Goal: Information Seeking & Learning: Learn about a topic

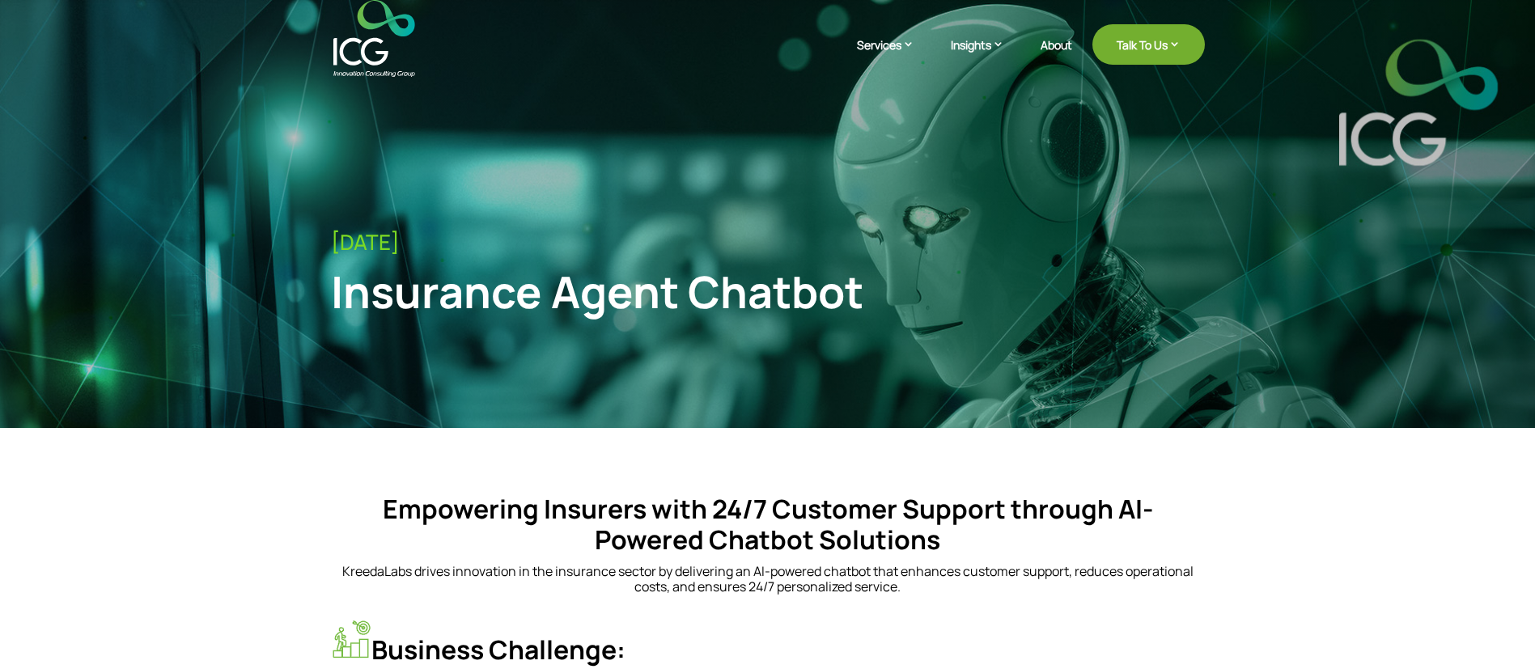
drag, startPoint x: 769, startPoint y: 496, endPoint x: 241, endPoint y: 459, distance: 529.5
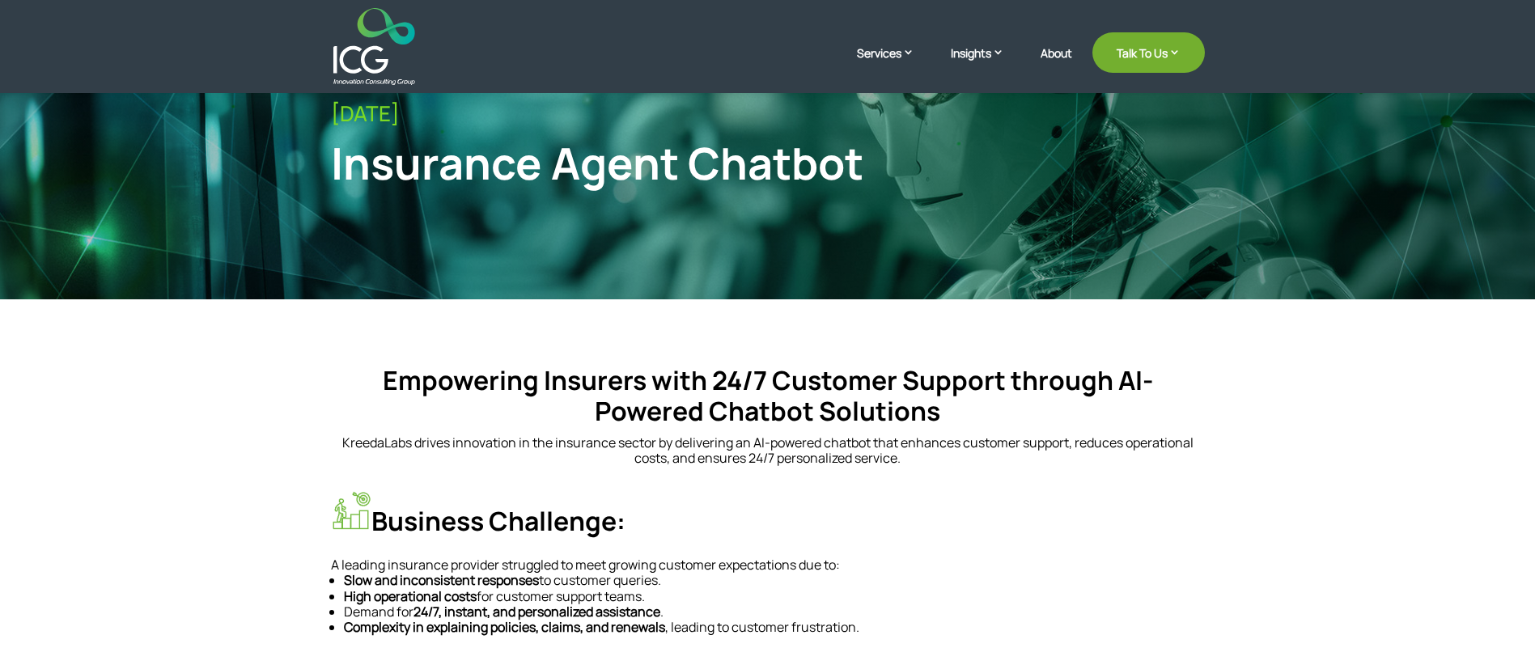
scroll to position [364, 0]
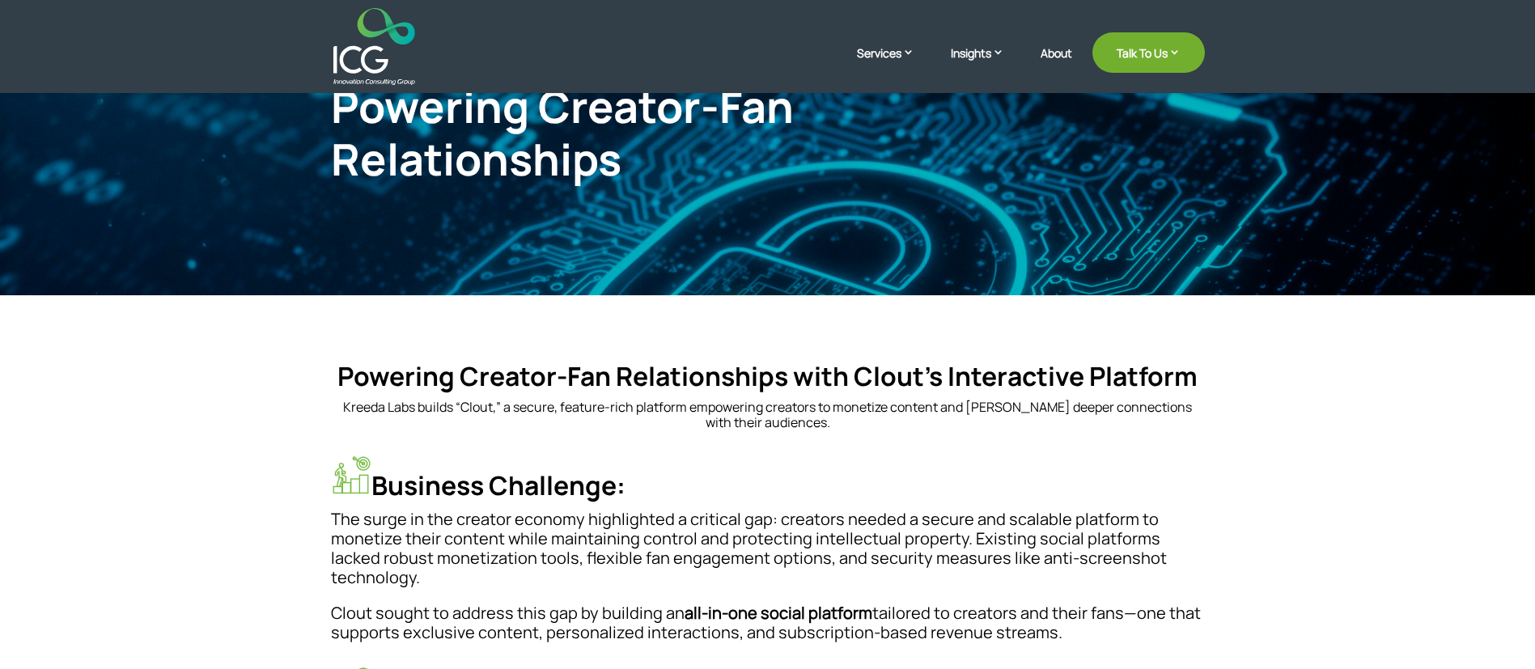
scroll to position [269, 0]
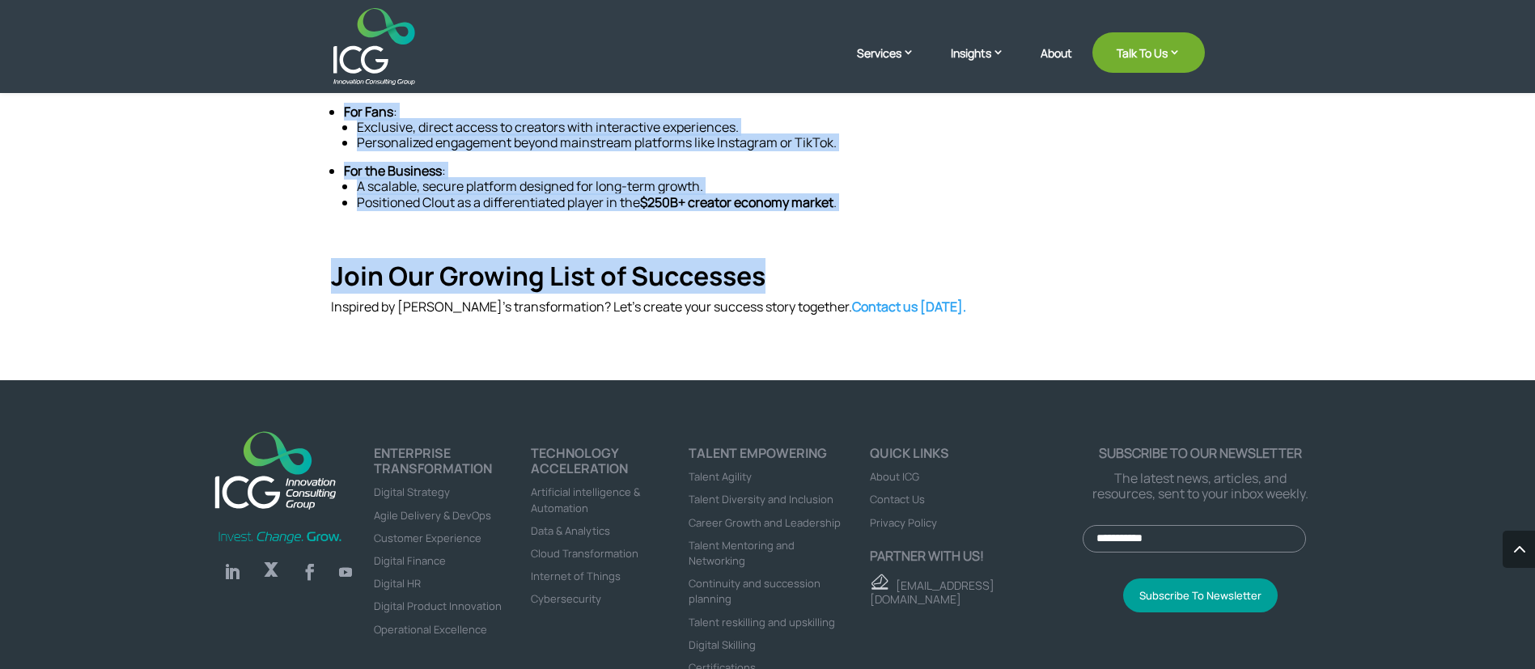
scroll to position [1213, 0]
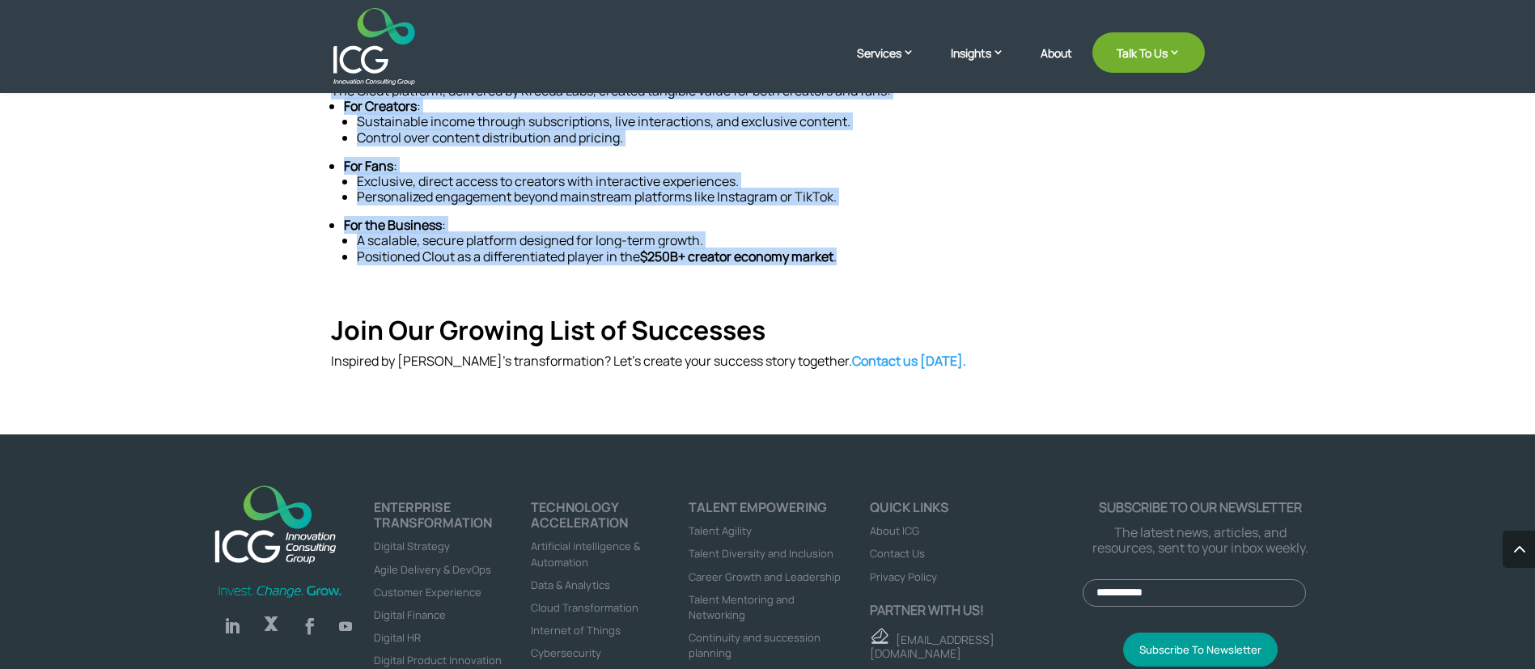
drag, startPoint x: 334, startPoint y: 286, endPoint x: 854, endPoint y: 239, distance: 522.3
copy div "Powering Creator-Fan Relationships Powering Creator-Fan Relationships with Clou…"
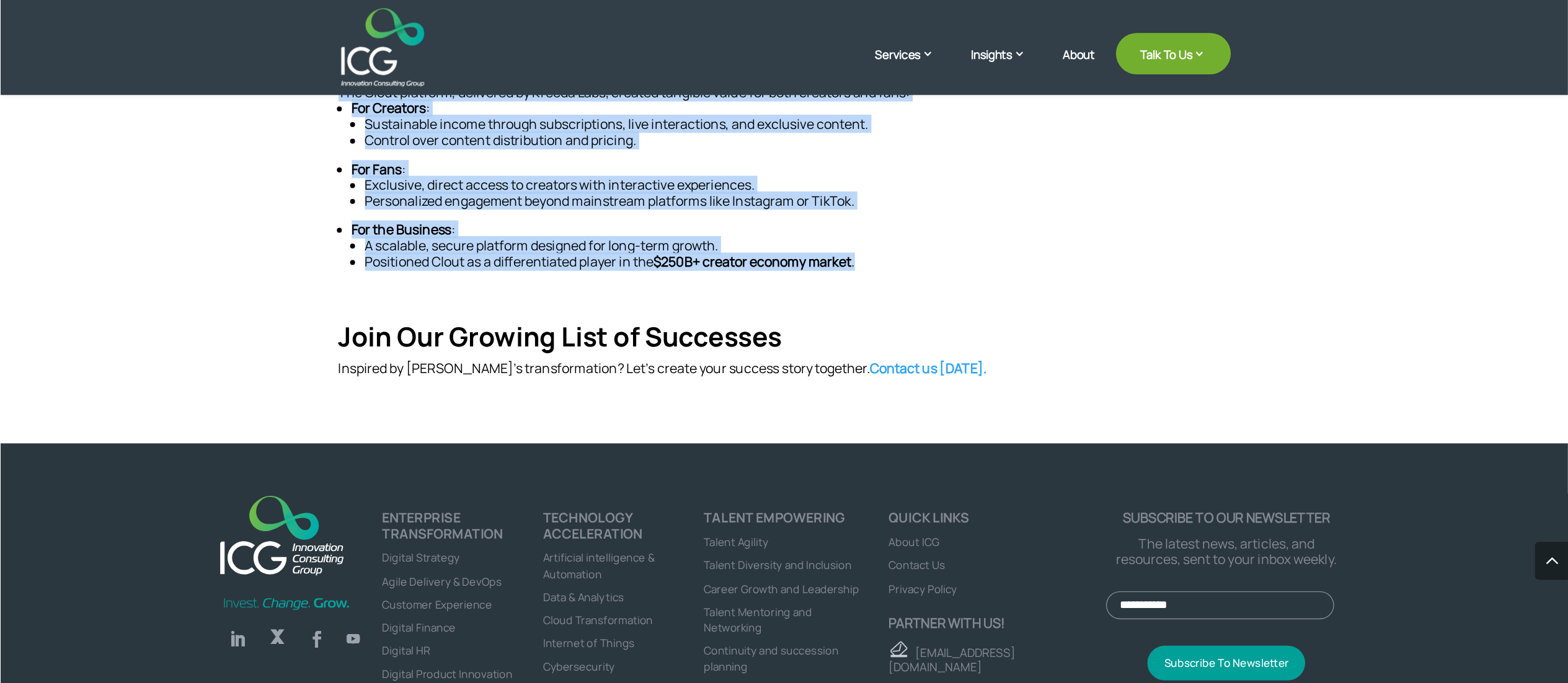
scroll to position [873, 0]
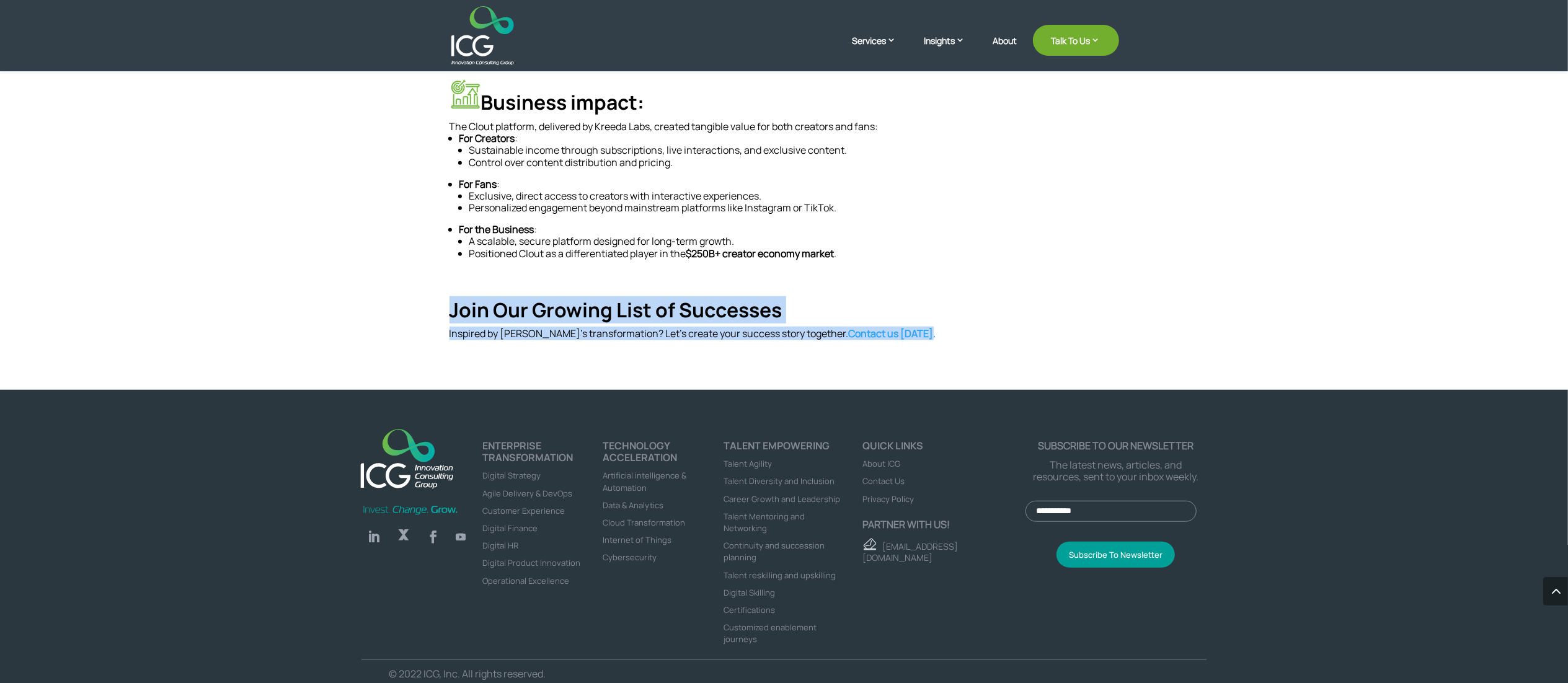
drag, startPoint x: 441, startPoint y: 294, endPoint x: 935, endPoint y: 317, distance: 494.5
copy div "Join Our Growing List of Successes Inspired by Clout’s transformation? Let’s cr…"
click at [677, 328] on p "Inspired by Clout’s transformation? Let’s create your success story together. C…" at bounding box center [784, 333] width 670 height 11
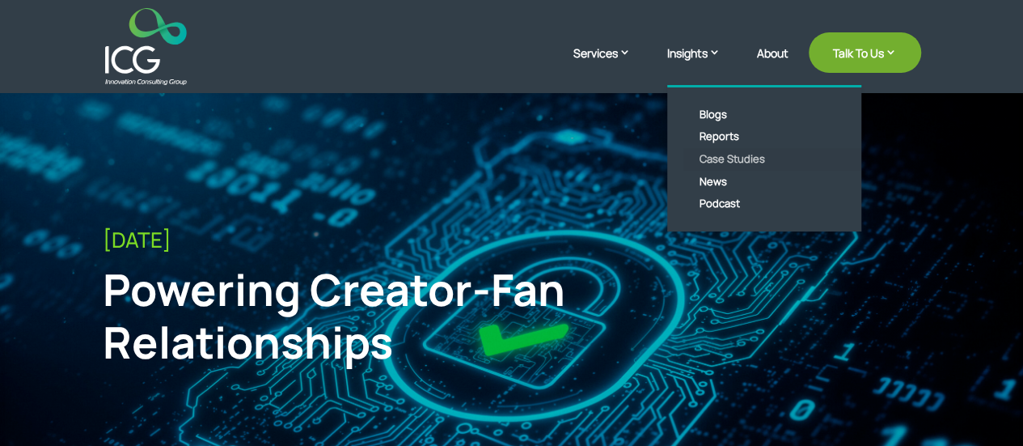
scroll to position [485, 0]
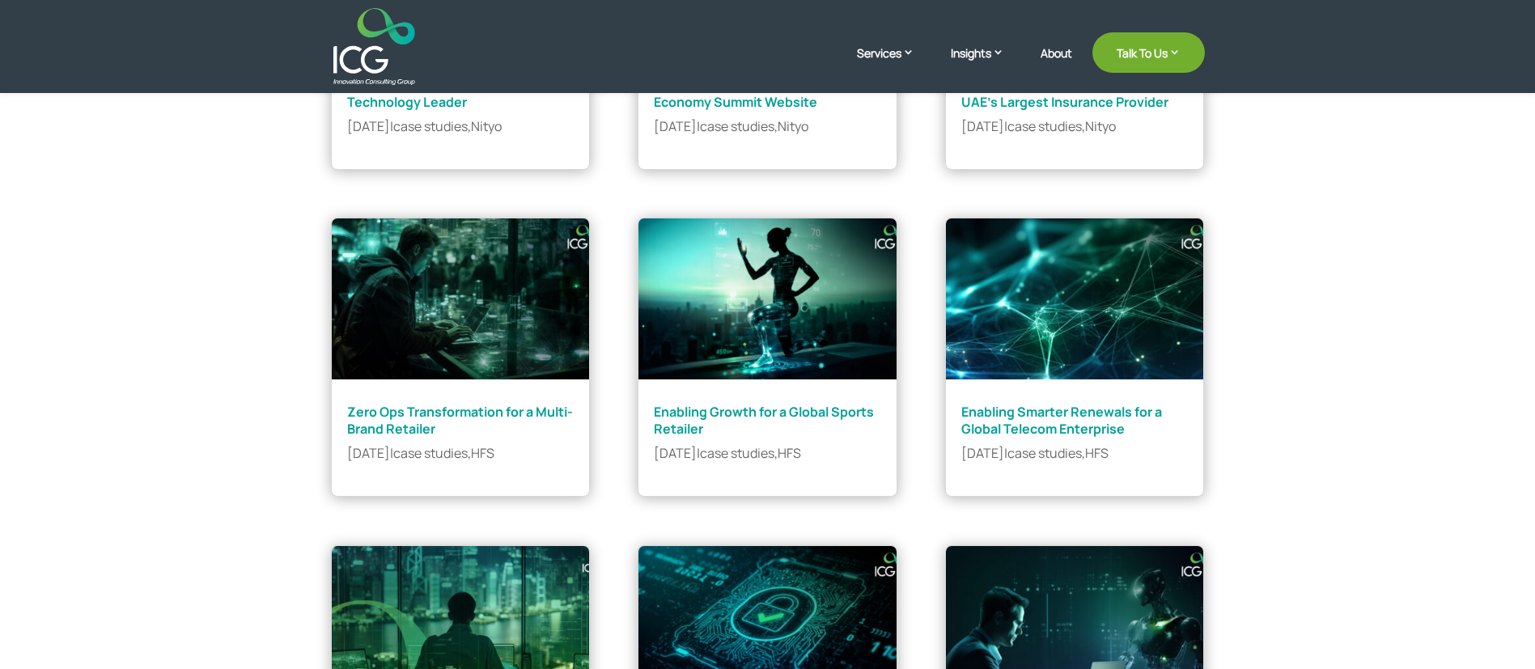
scroll to position [683, 0]
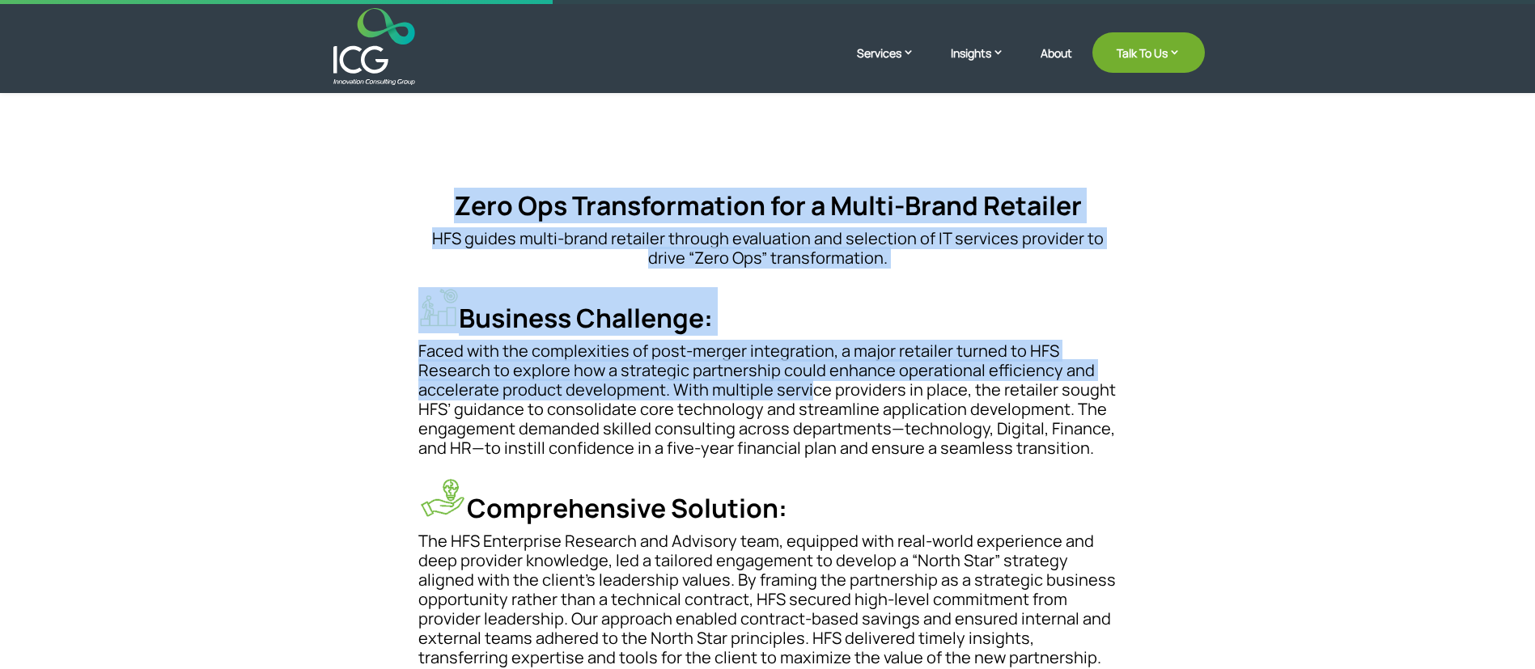
scroll to position [364, 0]
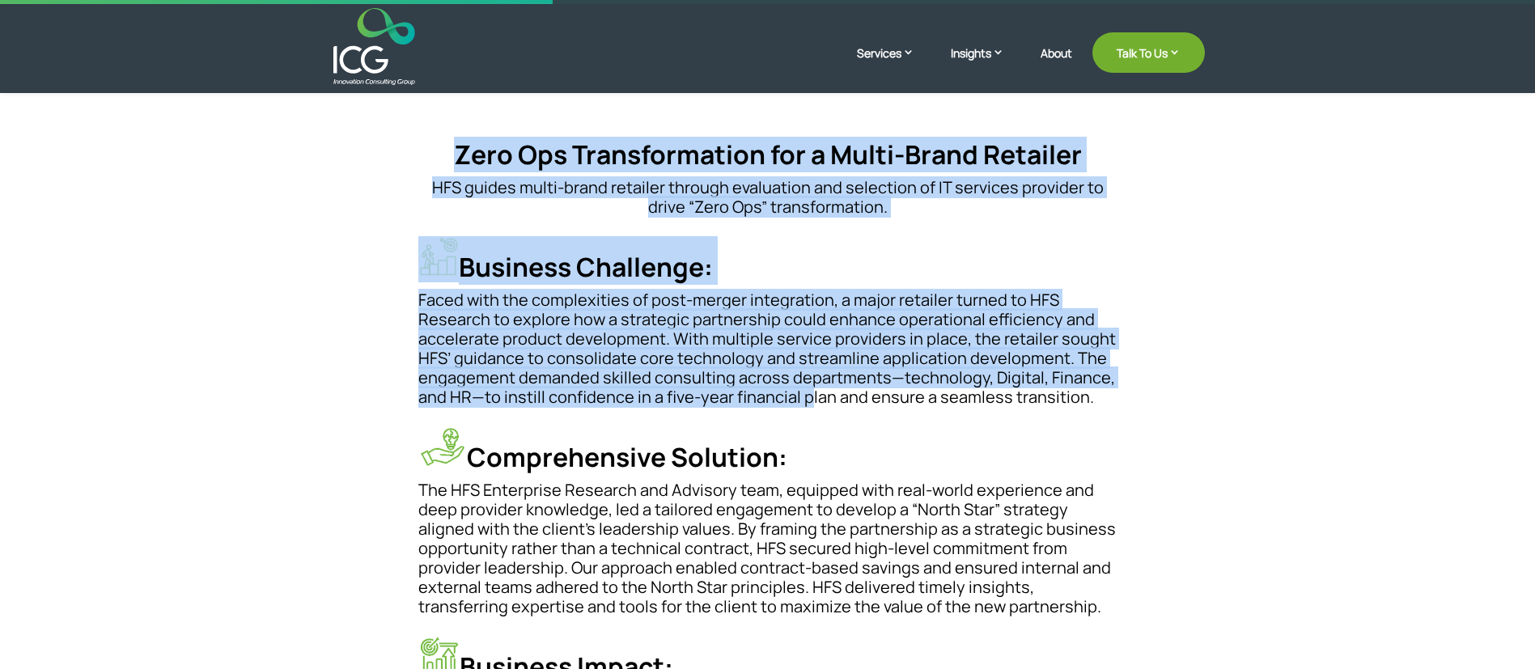
drag, startPoint x: 447, startPoint y: 268, endPoint x: 806, endPoint y: 396, distance: 381.5
click at [806, 396] on div "Zero Ops Transformation for a Multi-Brand Retailer HFS guides multi-brand retai…" at bounding box center [767, 565] width 699 height 852
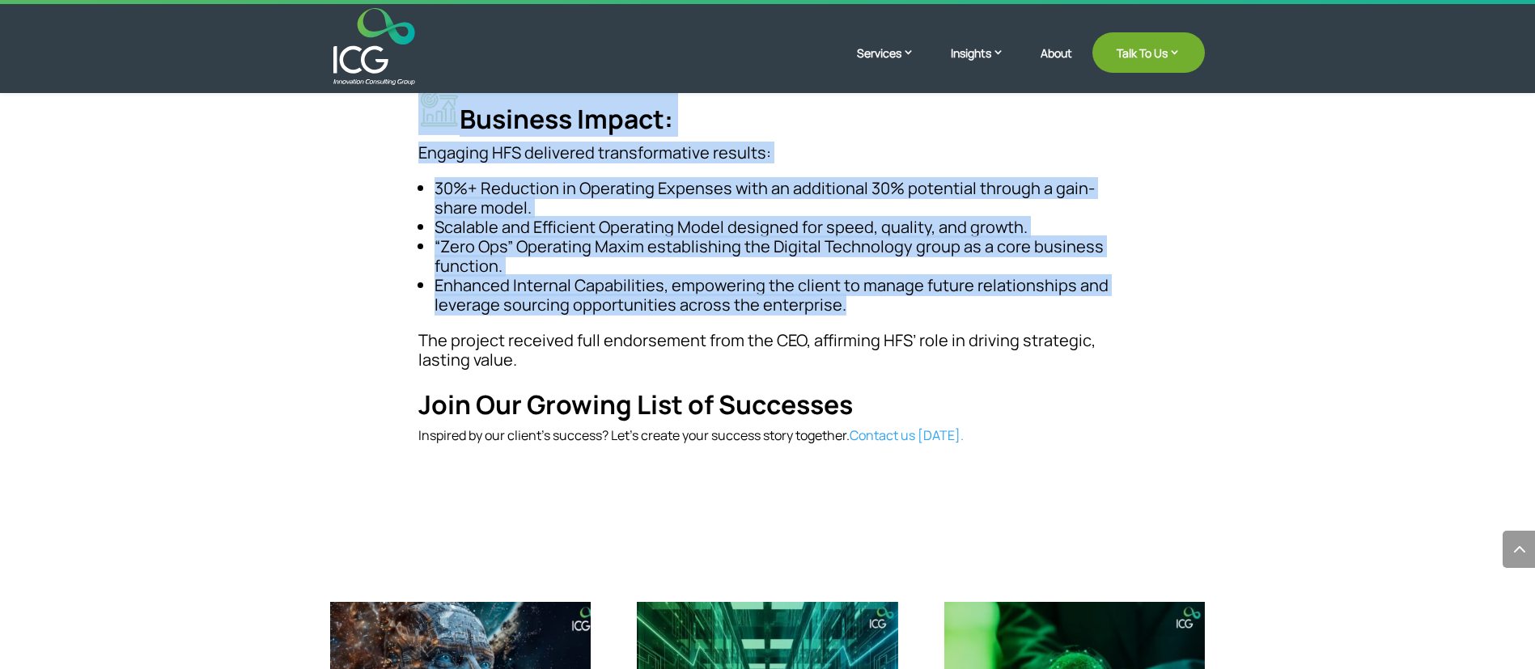
scroll to position [849, 0]
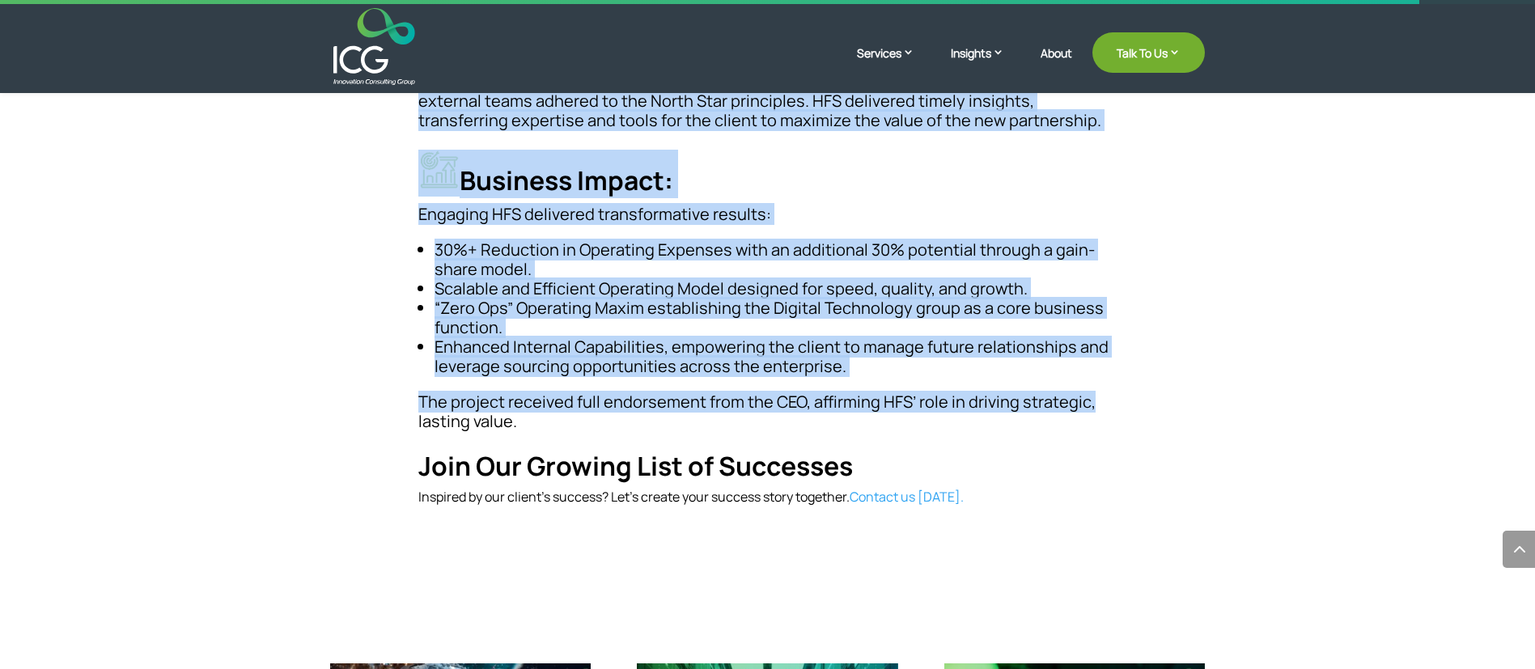
drag, startPoint x: 330, startPoint y: 233, endPoint x: 1146, endPoint y: 403, distance: 833.7
copy div "Zero Ops Transformation for a Multi-Brand Retailer Zero Ops Transformation for …"
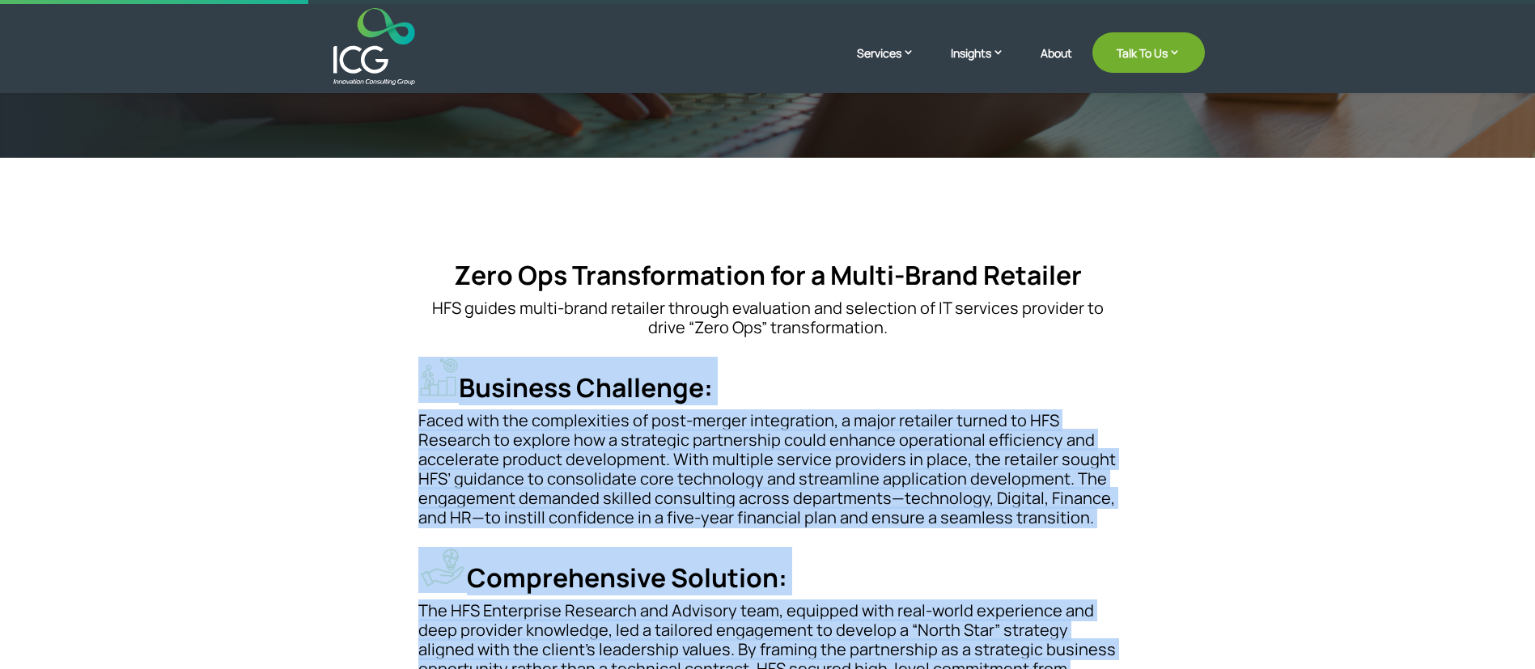
scroll to position [0, 0]
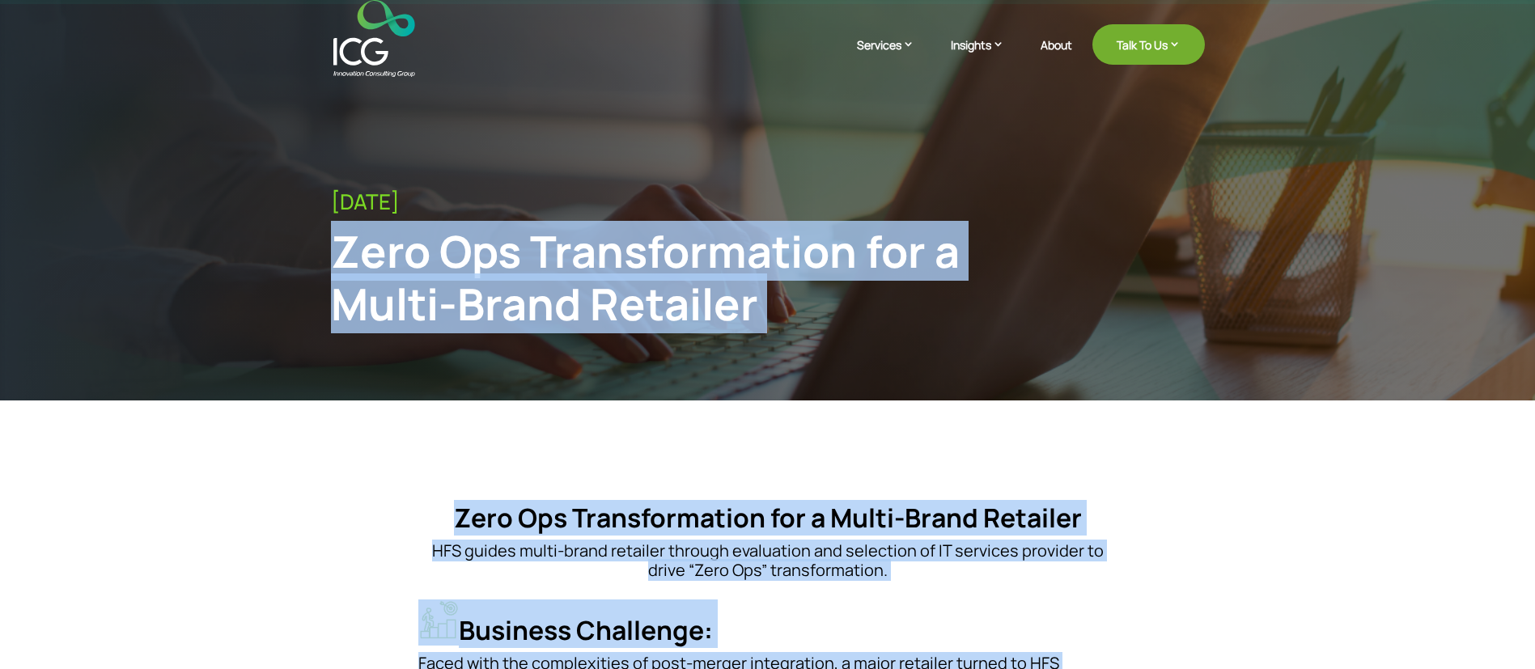
drag, startPoint x: 476, startPoint y: 403, endPoint x: 307, endPoint y: 271, distance: 214.4
copy div "Zero Ops Transformation for a Multi-Brand Retailer Zero Ops Transformation for …"
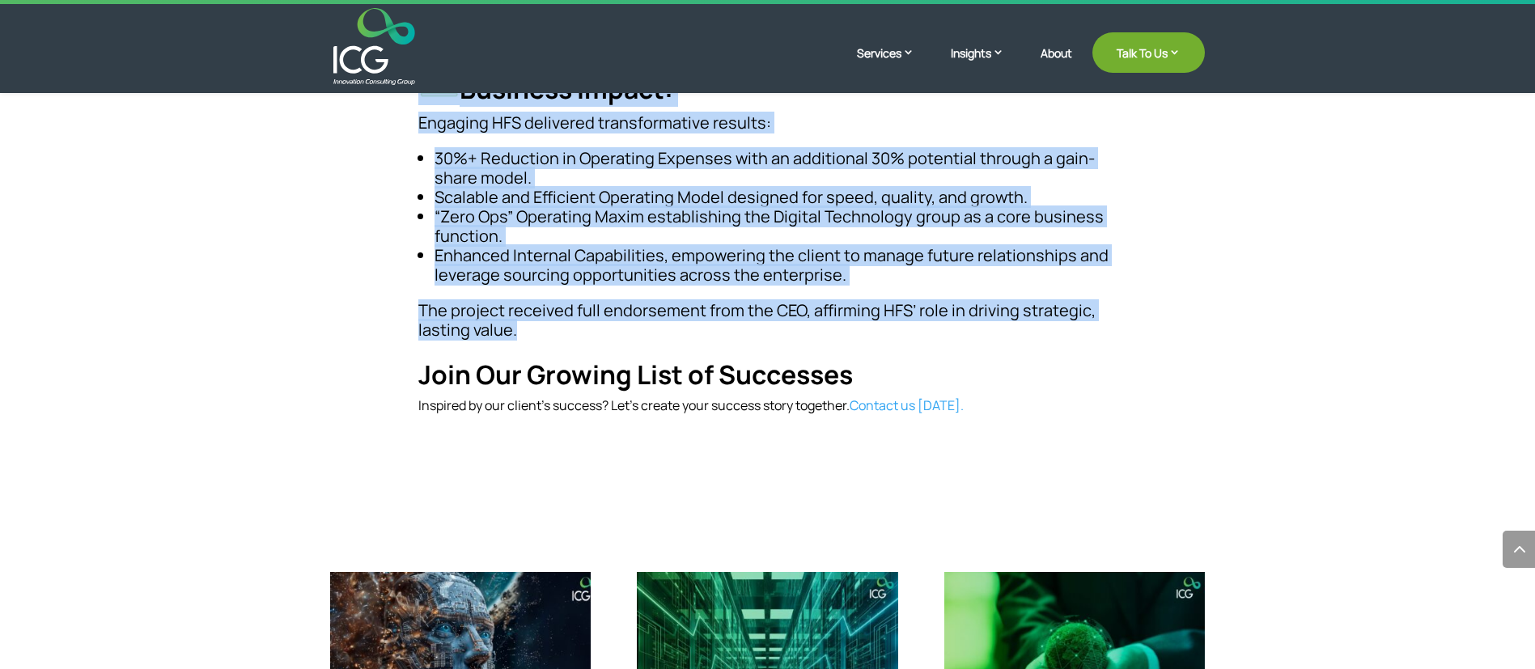
scroll to position [1092, 0]
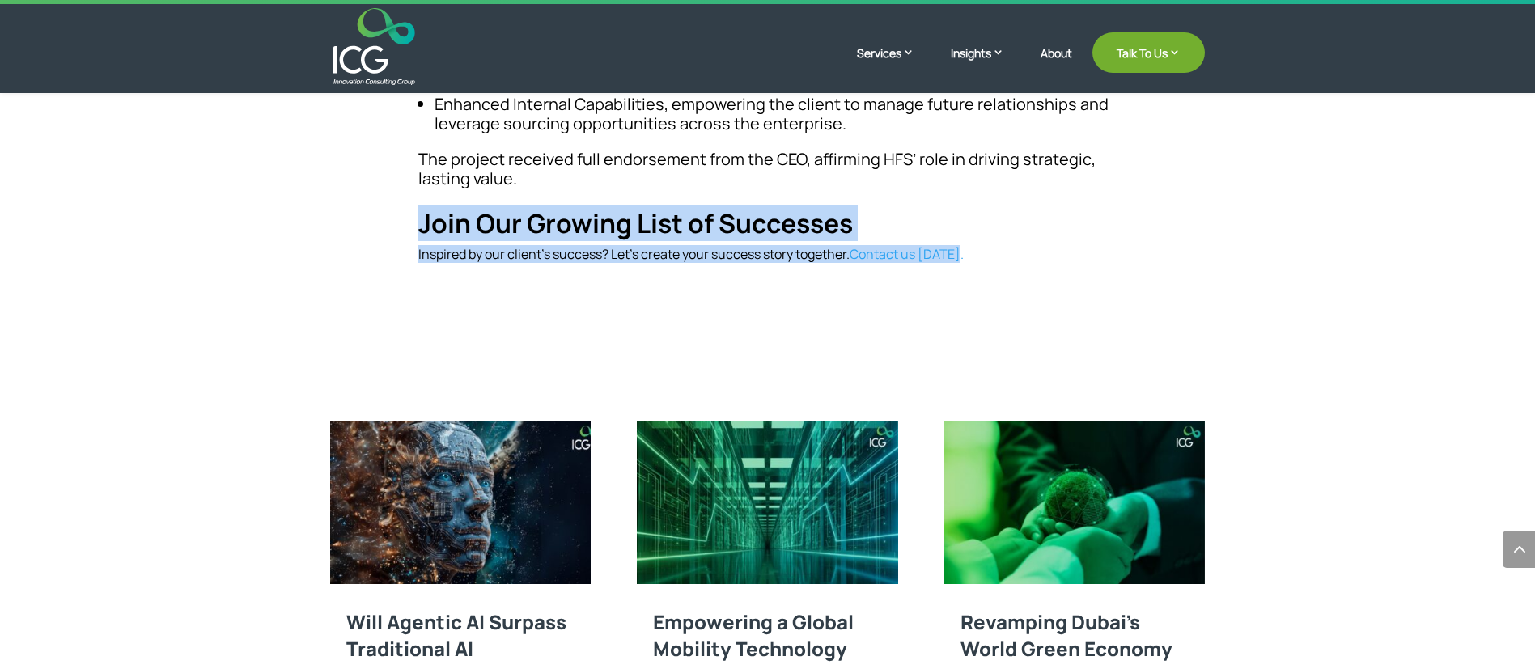
drag, startPoint x: 416, startPoint y: 218, endPoint x: 1024, endPoint y: 256, distance: 609.5
copy div "Join Our Growing List of Successes Inspired by our client’s success? Let’s crea…"
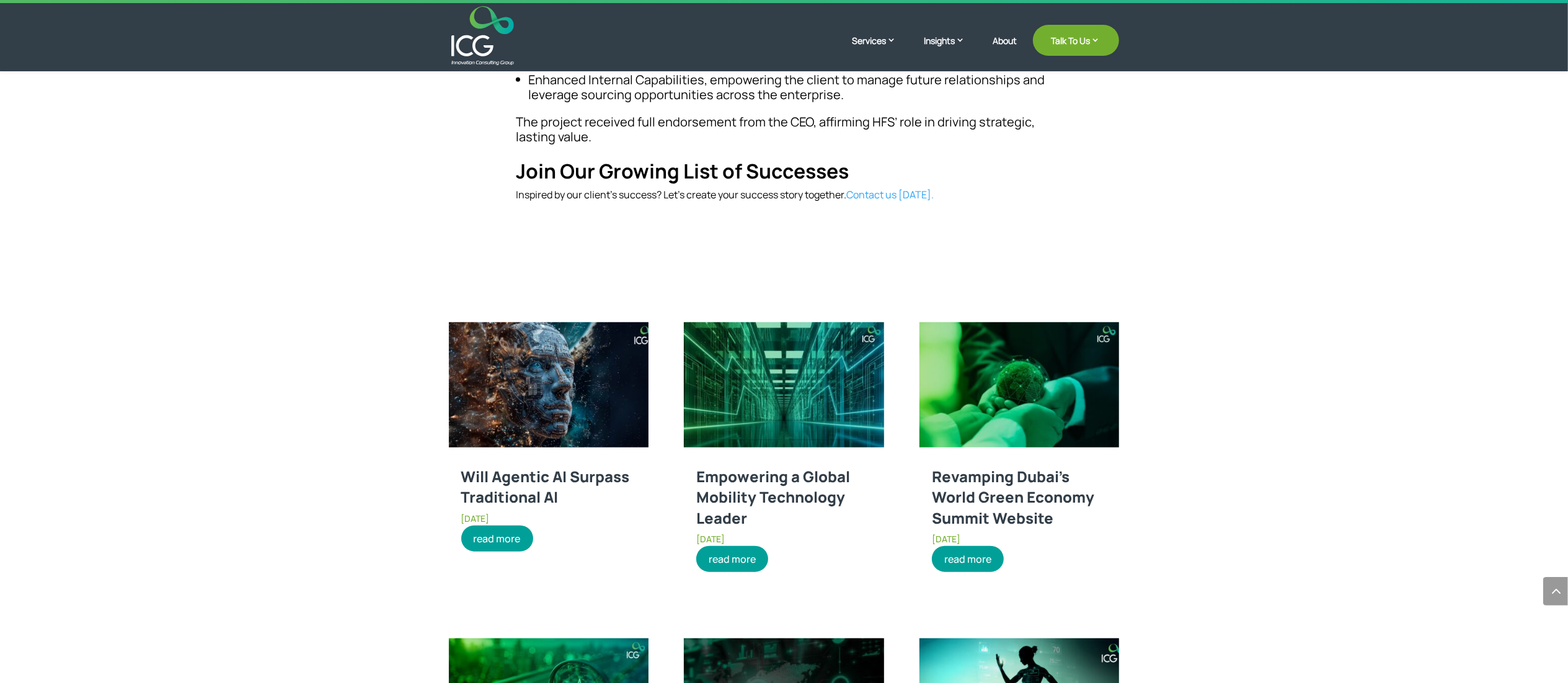
click at [897, 268] on div "You may also like" at bounding box center [784, 294] width 670 height 52
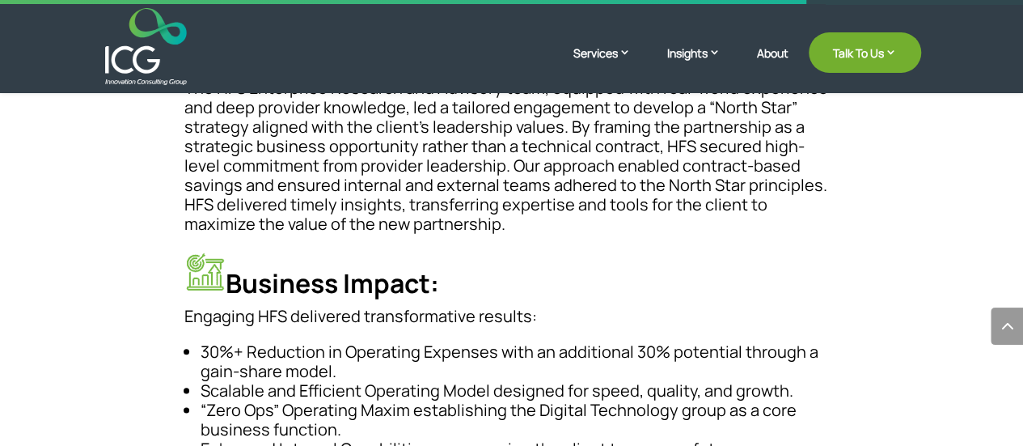
scroll to position [647, 0]
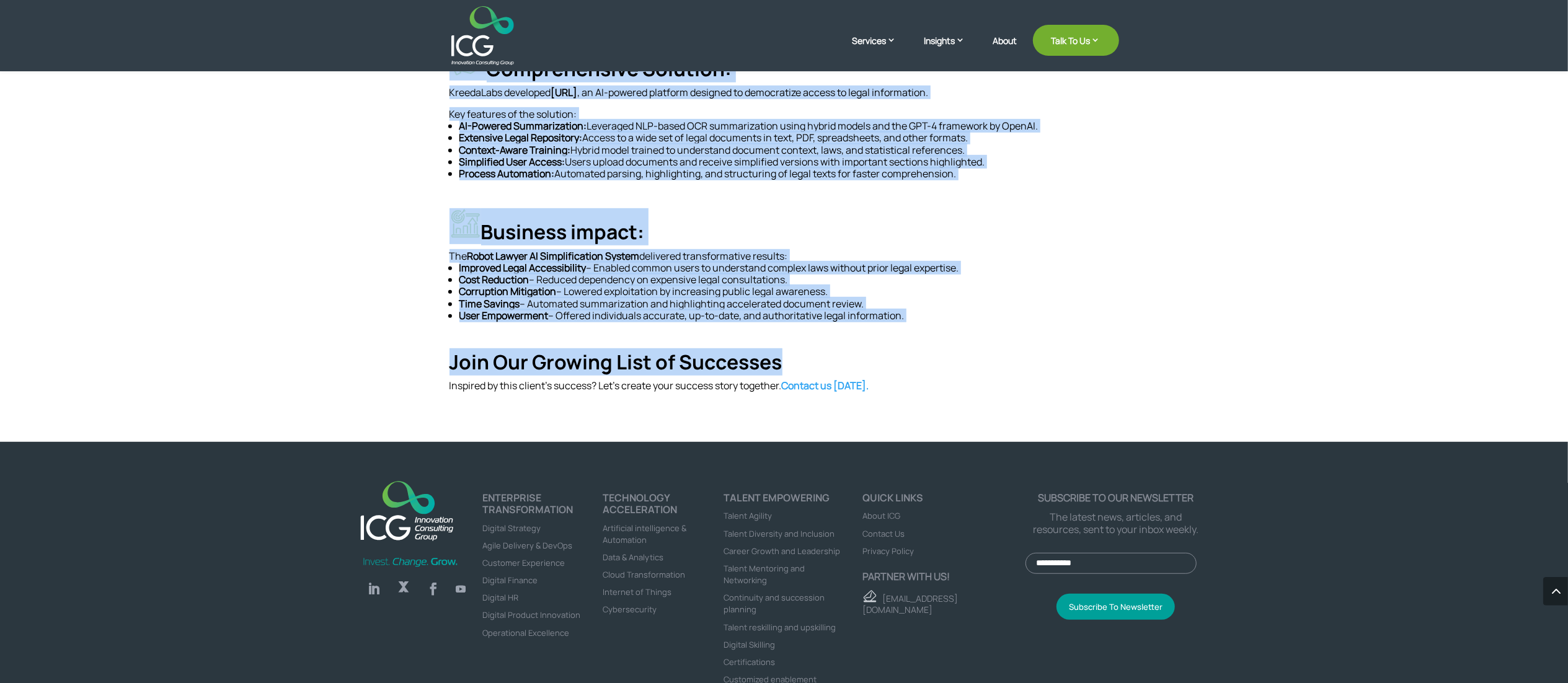
scroll to position [687, 0]
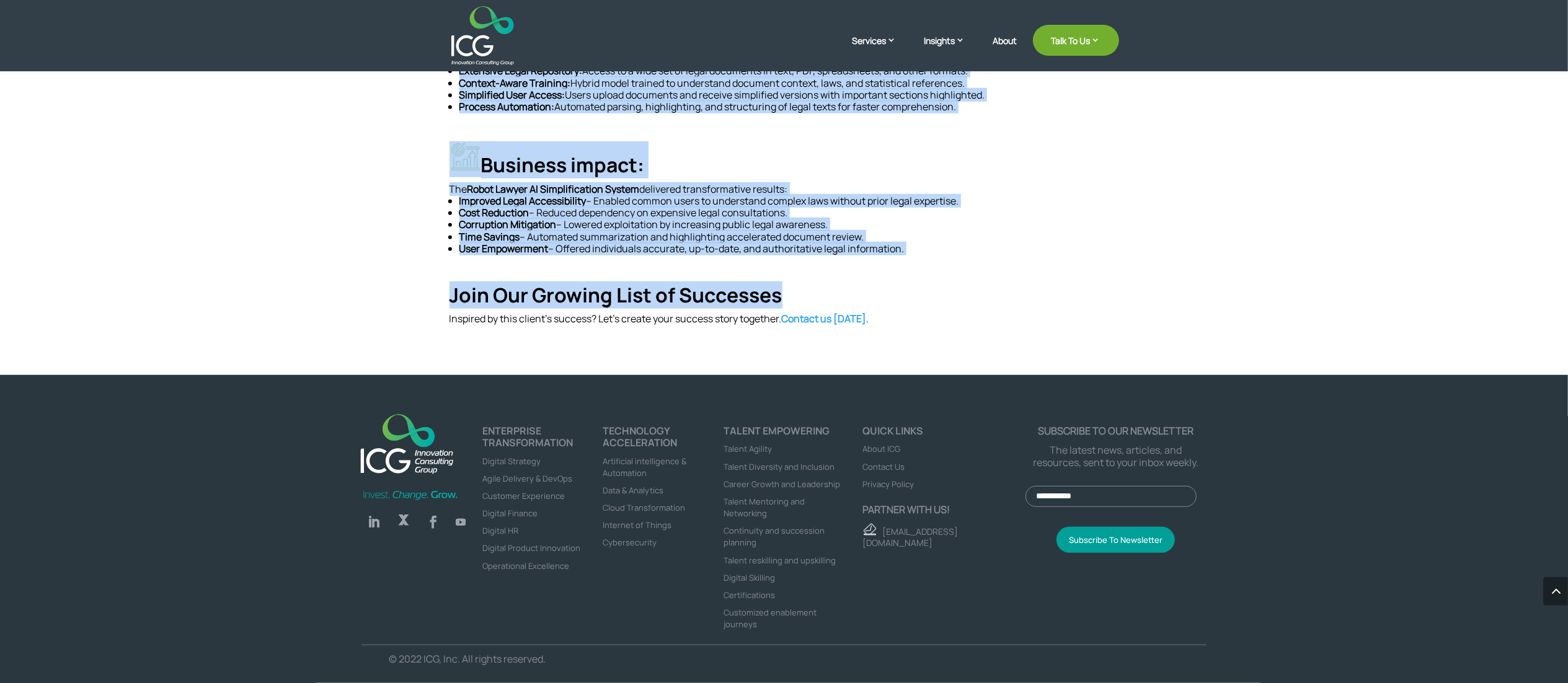
drag, startPoint x: 457, startPoint y: 222, endPoint x: 947, endPoint y: 249, distance: 490.7
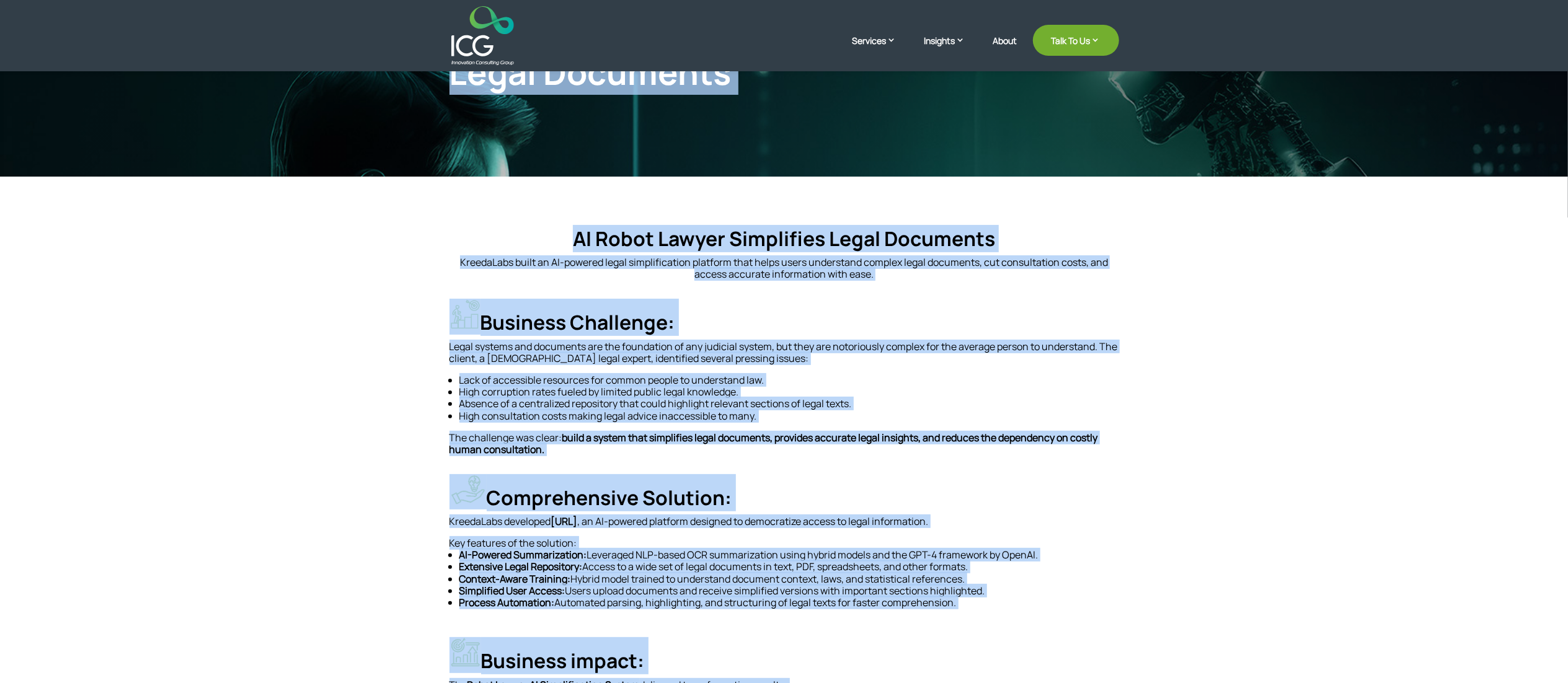
scroll to position [315, 0]
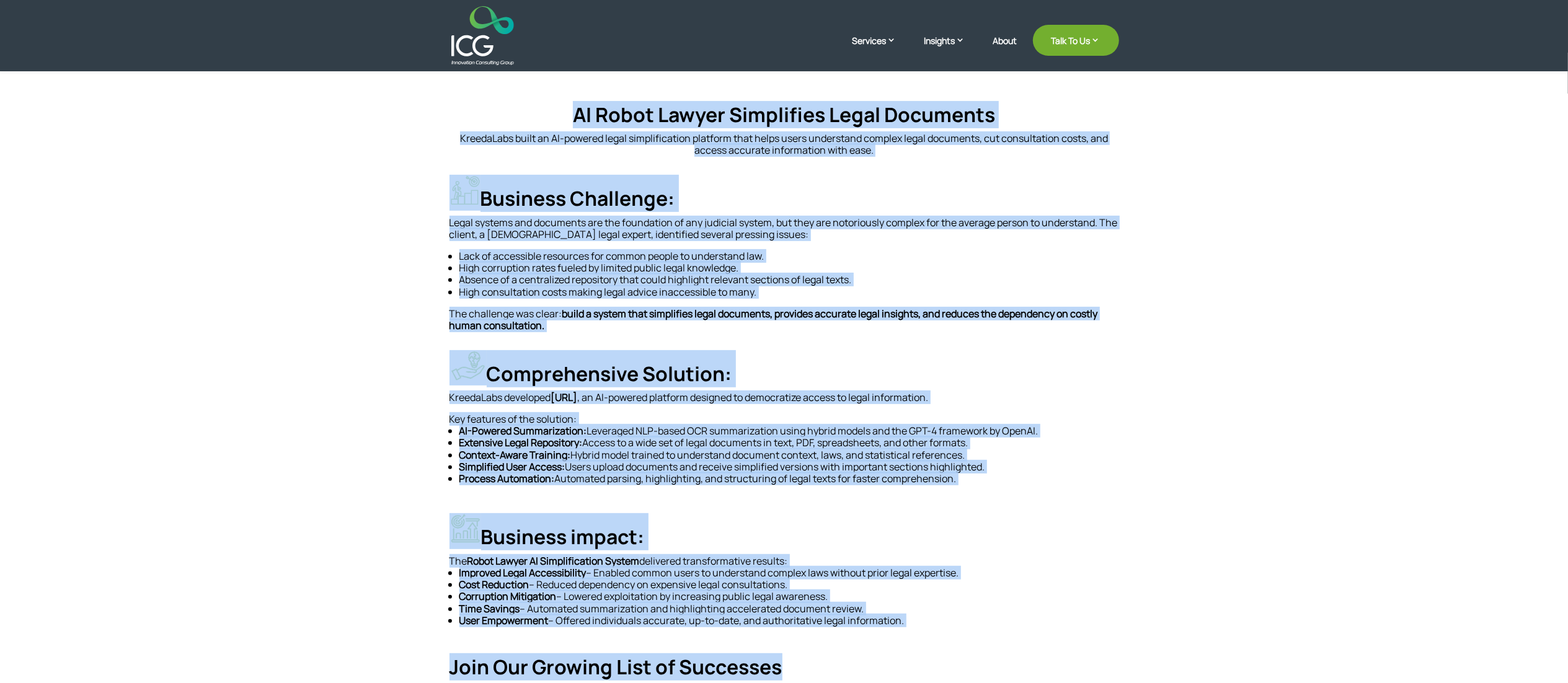
click at [983, 351] on h4 "Comprehensive Solution:" at bounding box center [784, 371] width 670 height 41
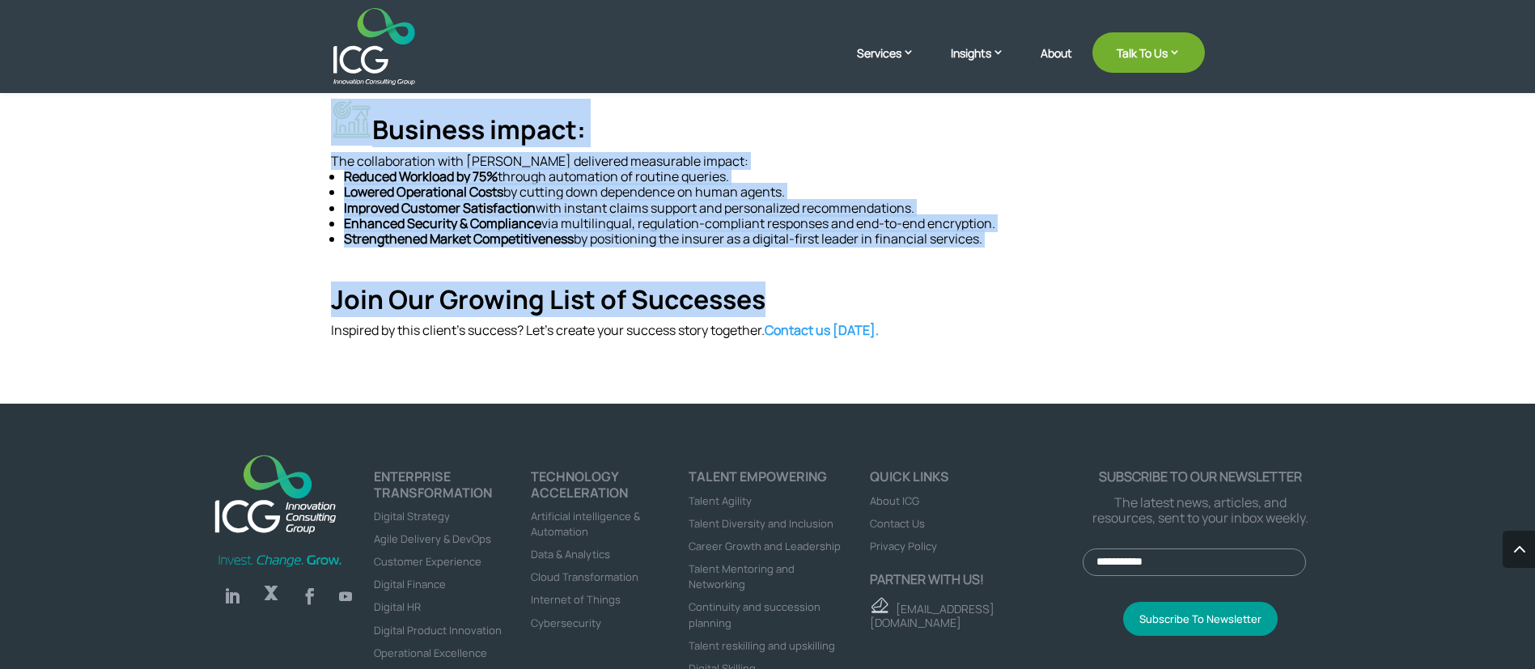
scroll to position [1054, 0]
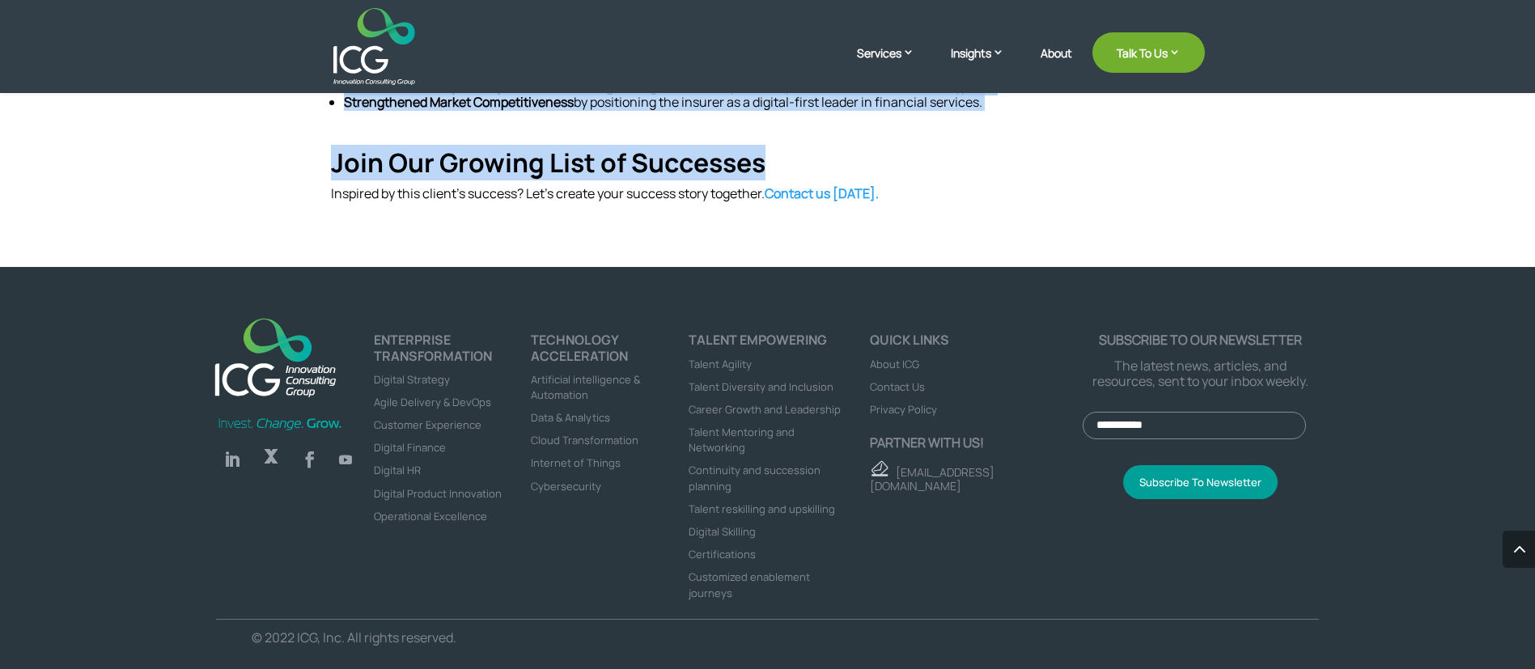
drag, startPoint x: 387, startPoint y: 141, endPoint x: 1017, endPoint y: 112, distance: 630.0
copy div "Empowering Insurers with 24/7 Customer Support through AI-Powered Chatbot Solut…"
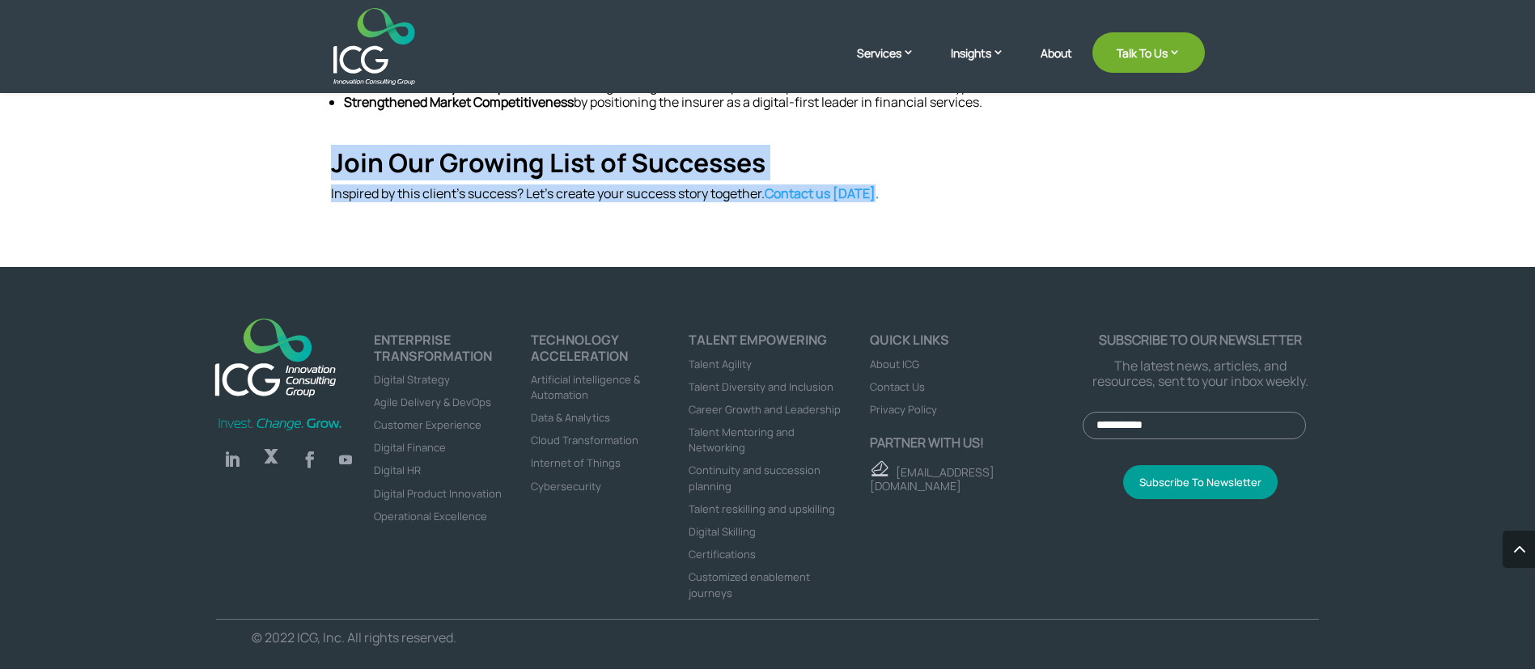
drag, startPoint x: 308, startPoint y: 167, endPoint x: 910, endPoint y: 222, distance: 604.4
copy div "Join Our Growing List of Successes Inspired by this client’s success? Let’s cre…"
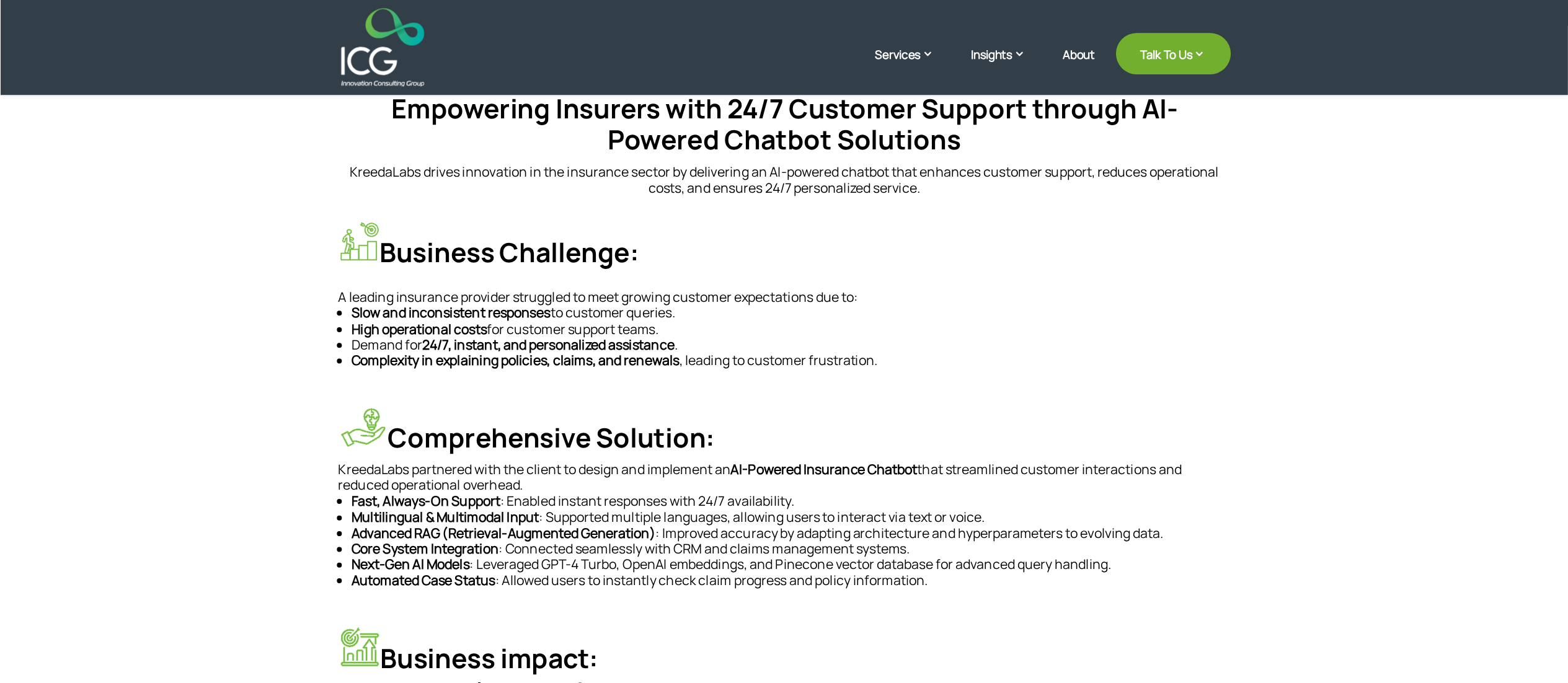
scroll to position [308, 0]
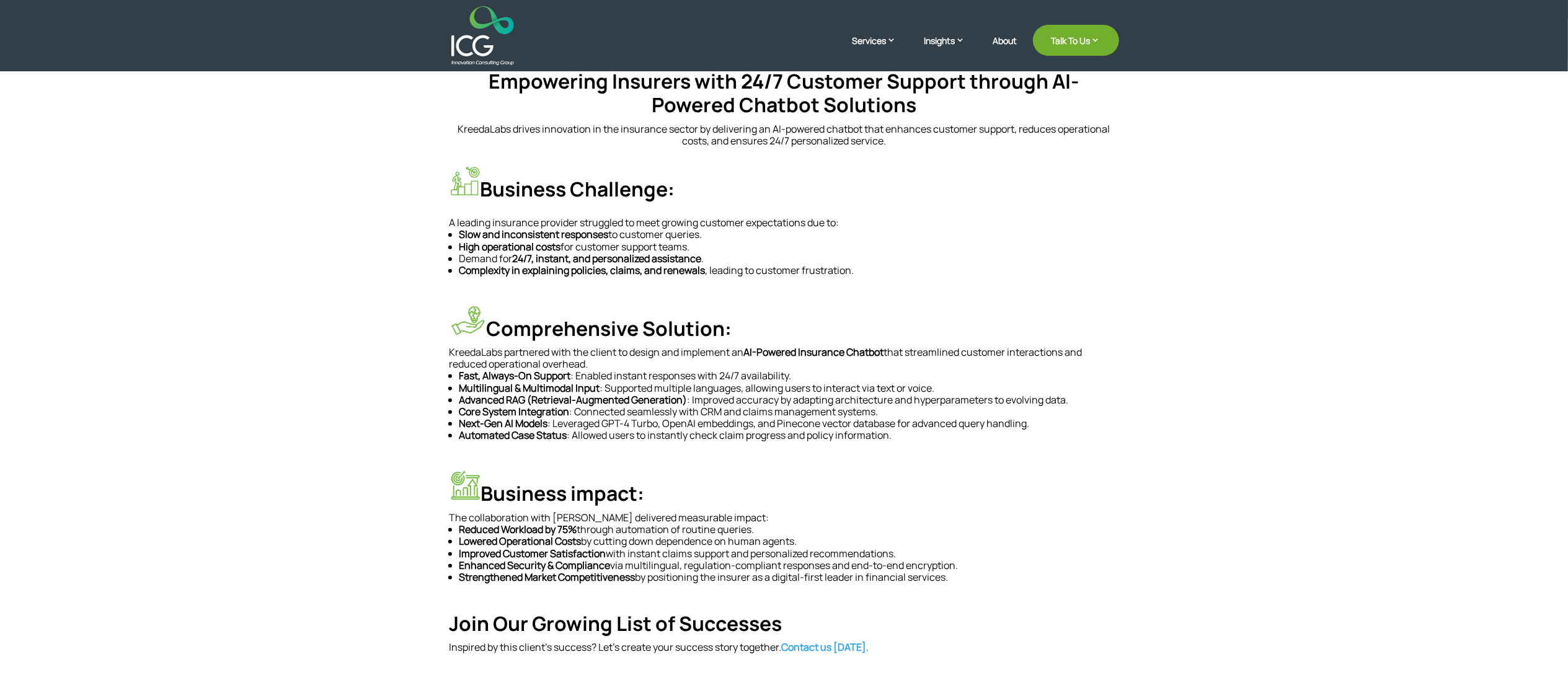
click at [1176, 512] on div "Empowering Insurers with 24/7 Customer Support through AI-Powered Chatbot Solut…" at bounding box center [784, 361] width 1568 height 685
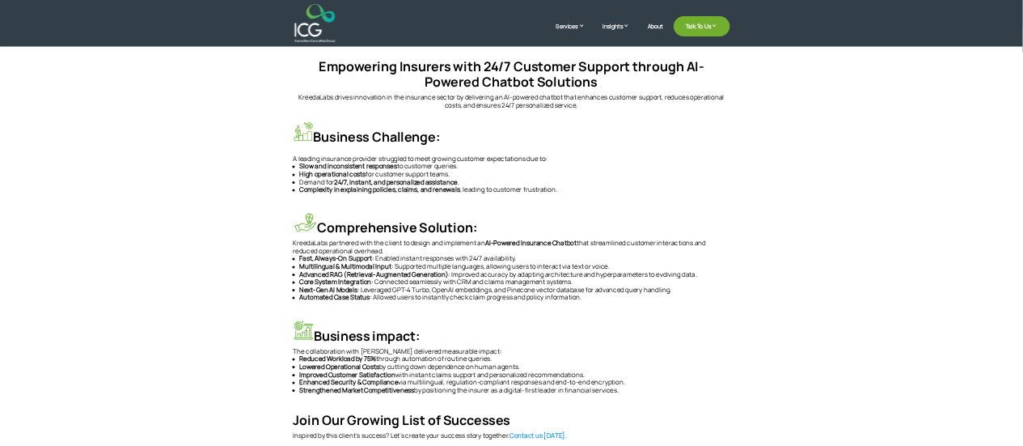
scroll to position [832, 0]
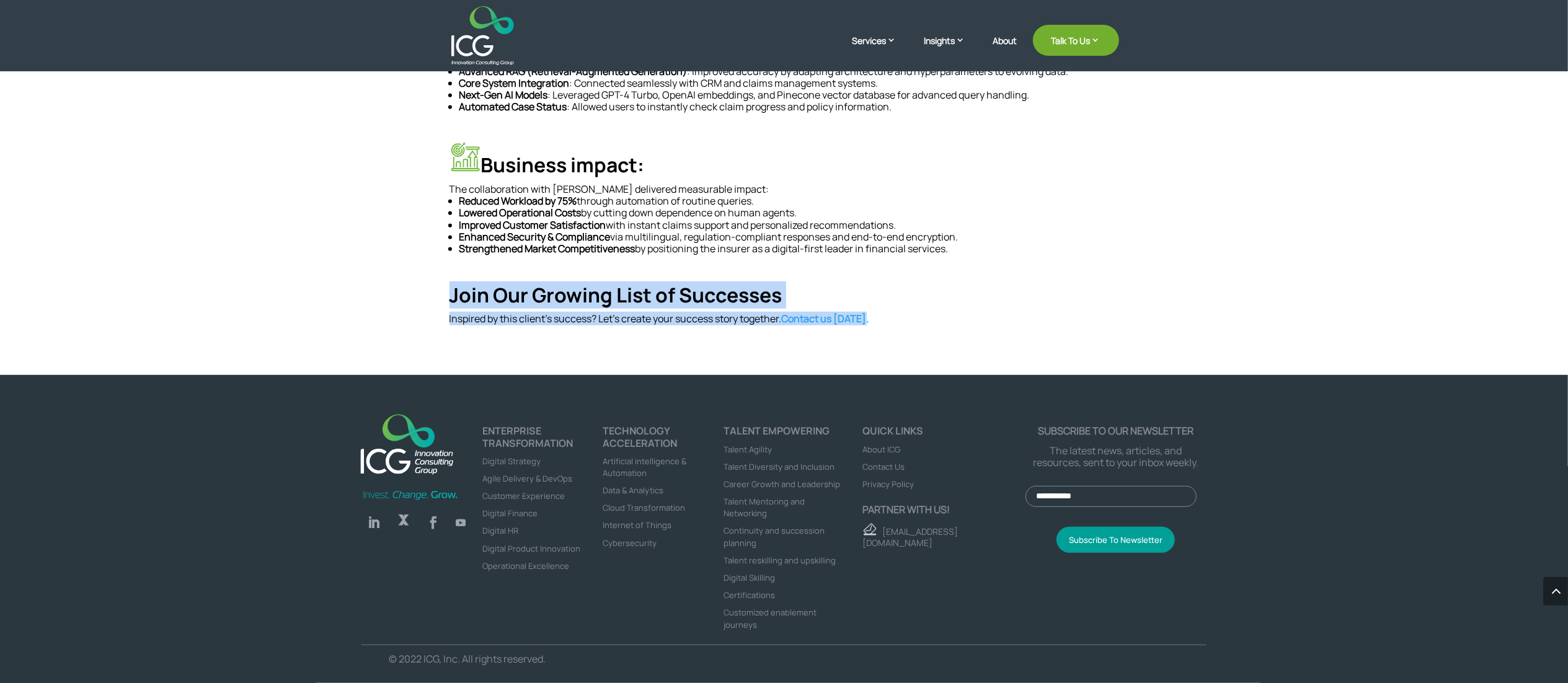
drag, startPoint x: 449, startPoint y: 299, endPoint x: 894, endPoint y: 322, distance: 445.6
click at [894, 322] on div "Join Our Growing List of Successes Inspired by this client’s success? Let’s cre…" at bounding box center [784, 304] width 670 height 42
copy div "Join Our Growing List of Successes Inspired by this client’s success? Let’s cre…"
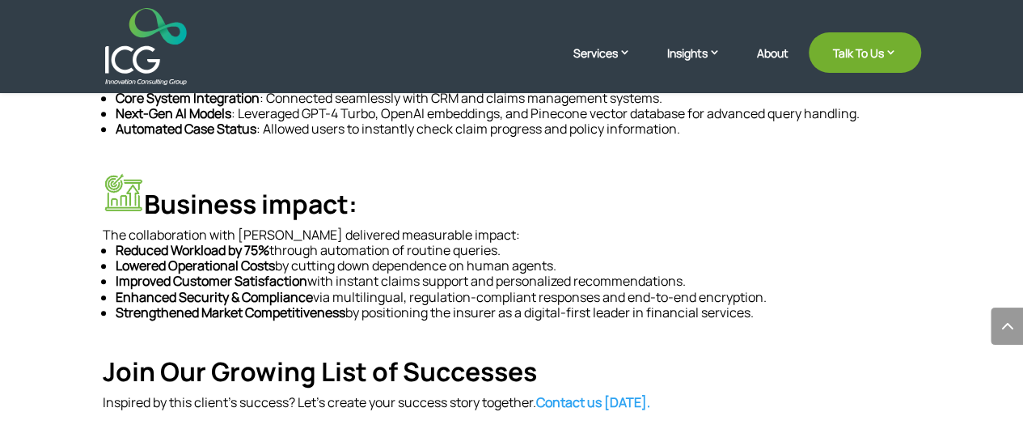
click at [489, 258] on li "Lowered Operational Costs by cutting down dependence on human agents." at bounding box center [519, 265] width 806 height 15
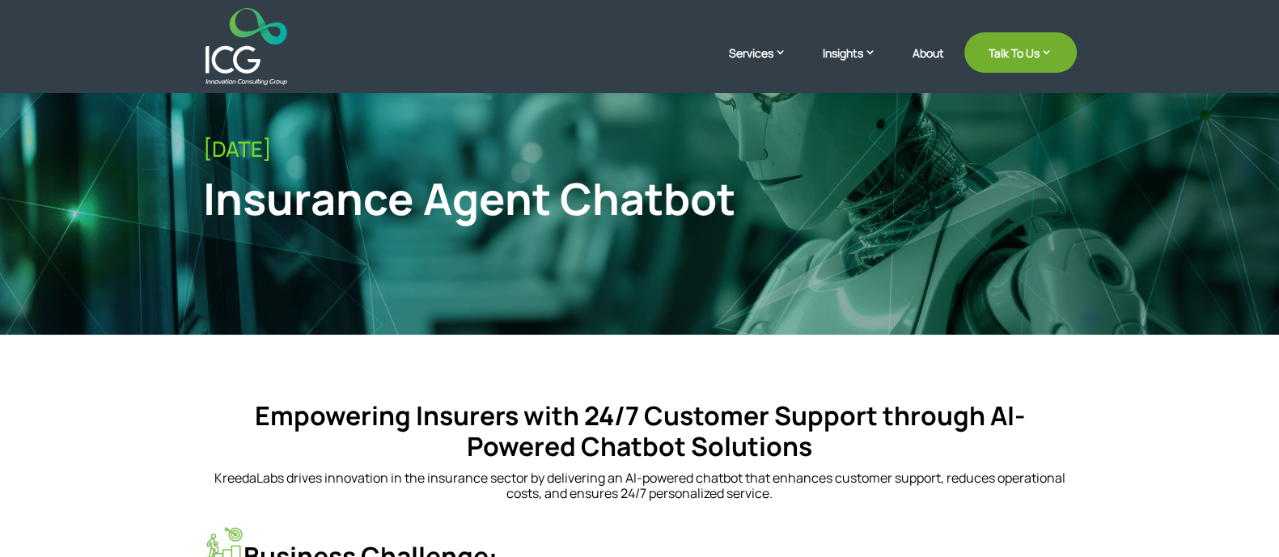
scroll to position [0, 0]
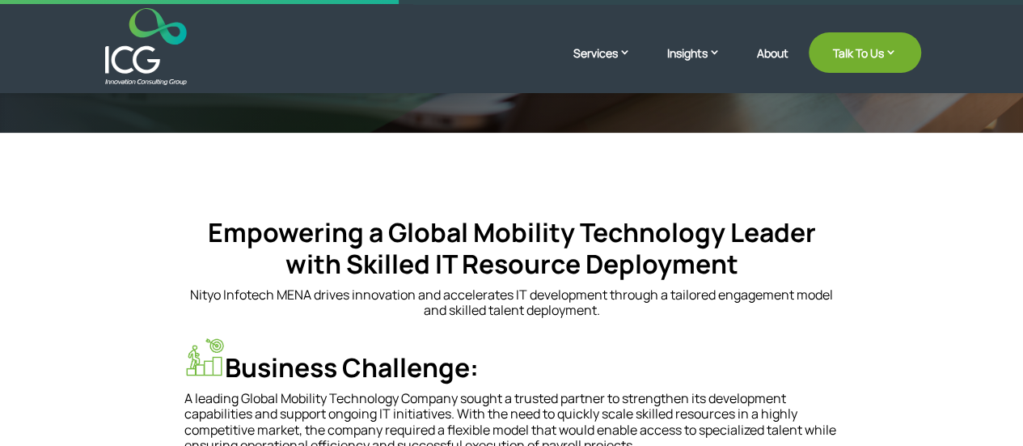
scroll to position [404, 0]
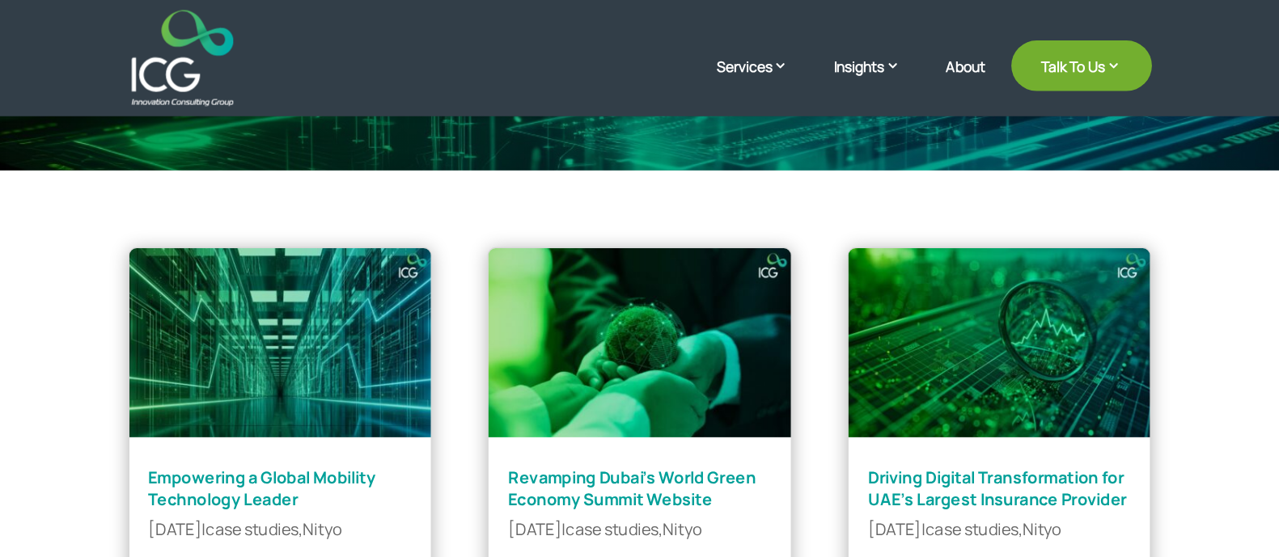
scroll to position [485, 0]
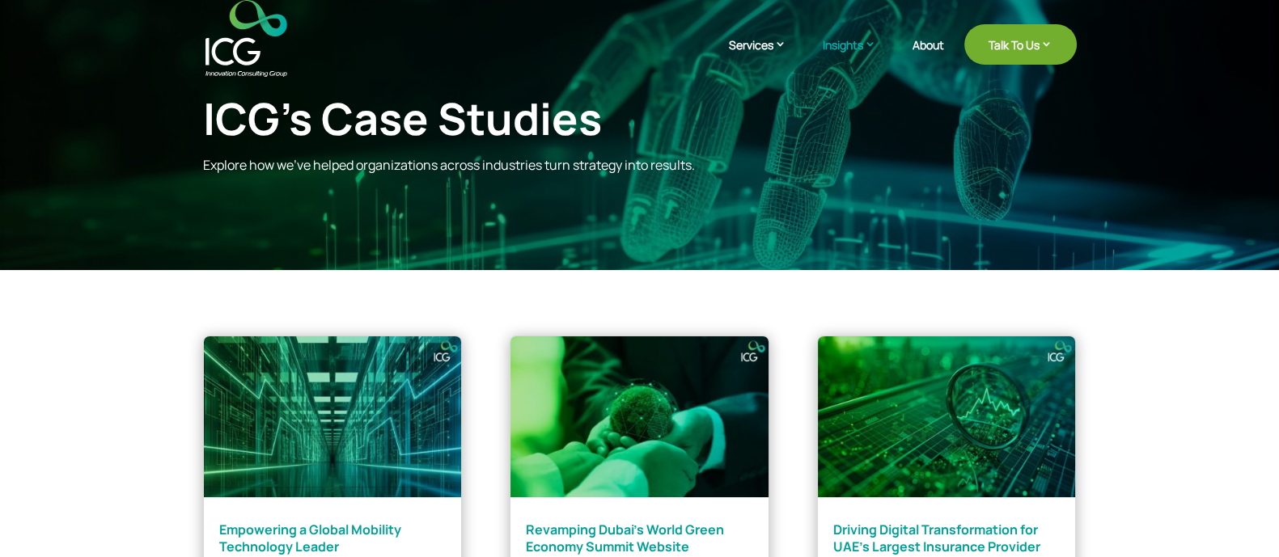
scroll to position [0, 0]
